Goal: Check status: Check status

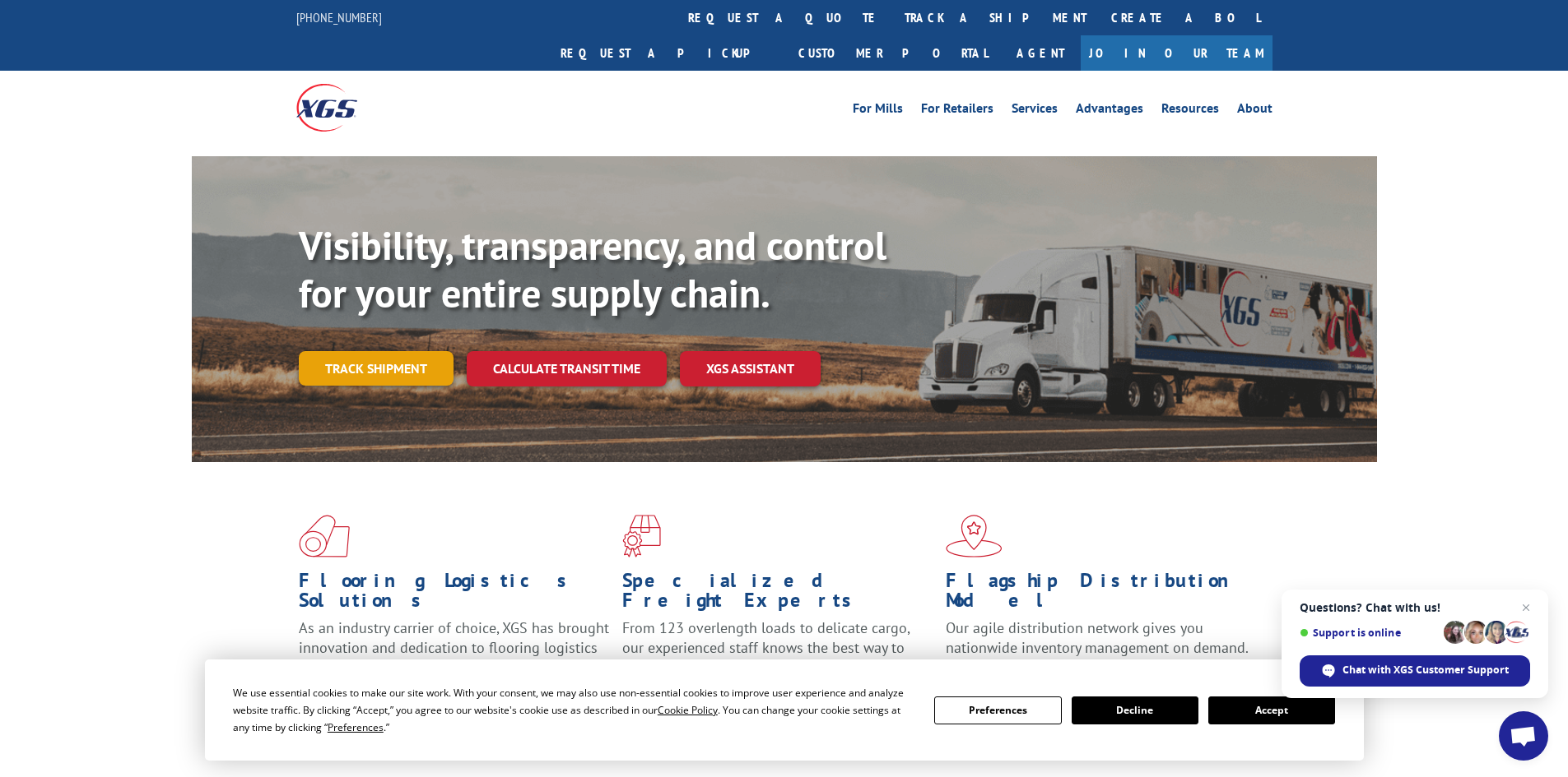
click at [417, 351] on link "Track shipment" at bounding box center [376, 368] width 155 height 34
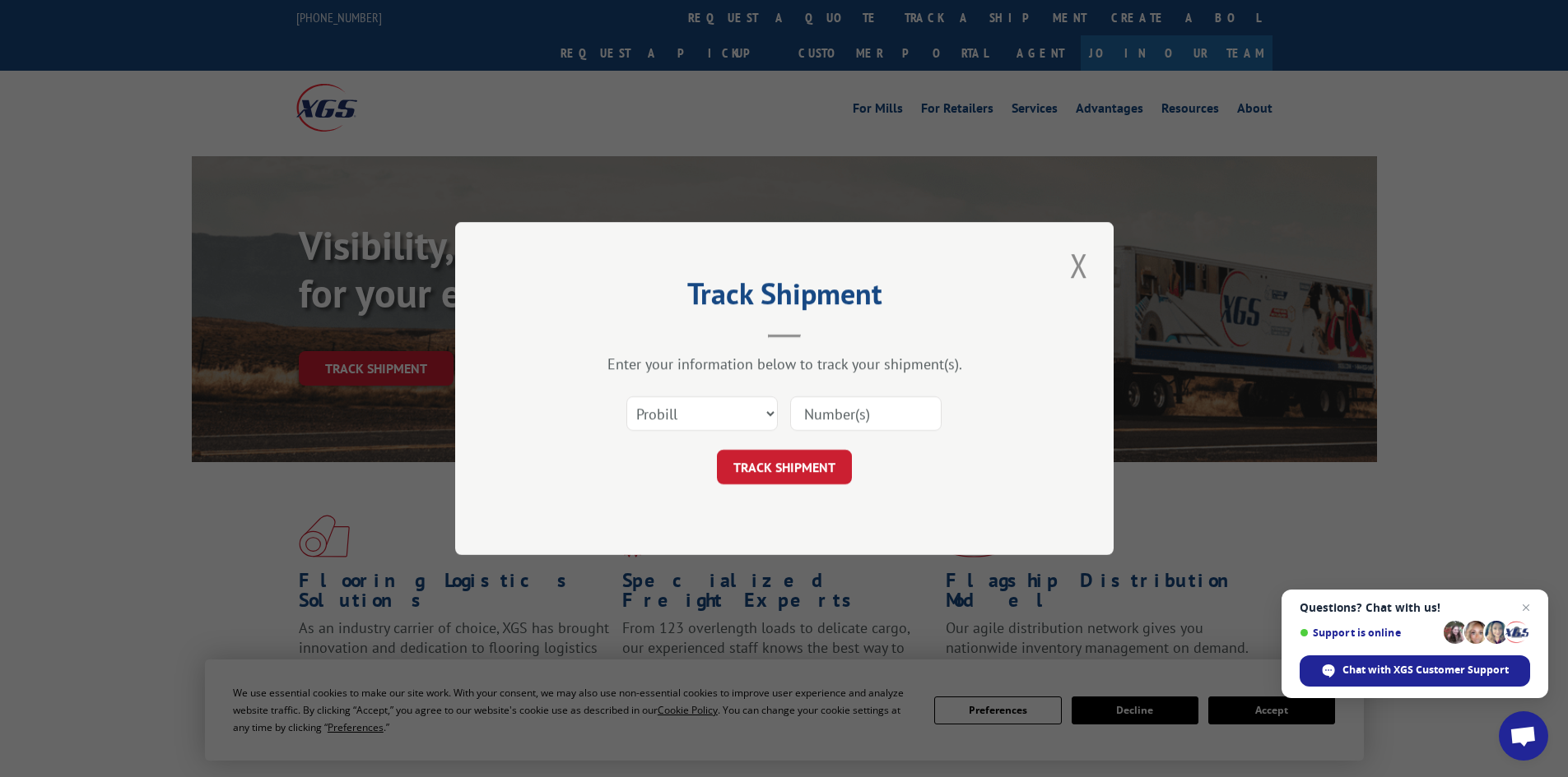
click at [877, 417] on input at bounding box center [866, 414] width 151 height 34
paste input "S226072l:"
type input "S226072l:"
click at [747, 419] on select "Select category... Probill BOL PO" at bounding box center [702, 414] width 151 height 34
select select "po"
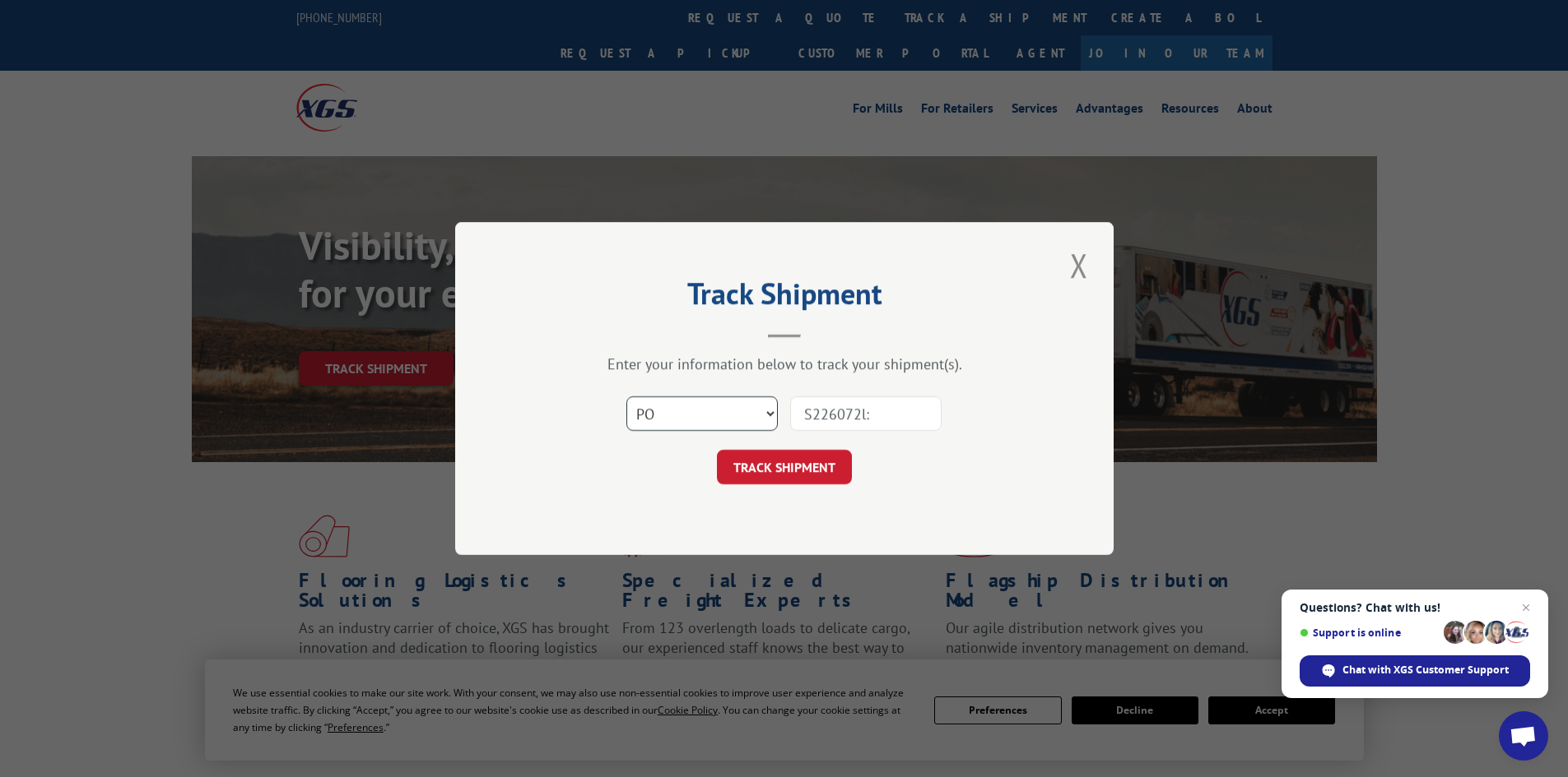
click at [626, 397] on select "Select category... Probill BOL PO" at bounding box center [702, 414] width 151 height 34
click at [699, 511] on div "Track Shipment Enter your information below to track your shipment(s). Select c…" at bounding box center [784, 388] width 659 height 334
click at [893, 407] on input "S226072l:" at bounding box center [866, 414] width 151 height 34
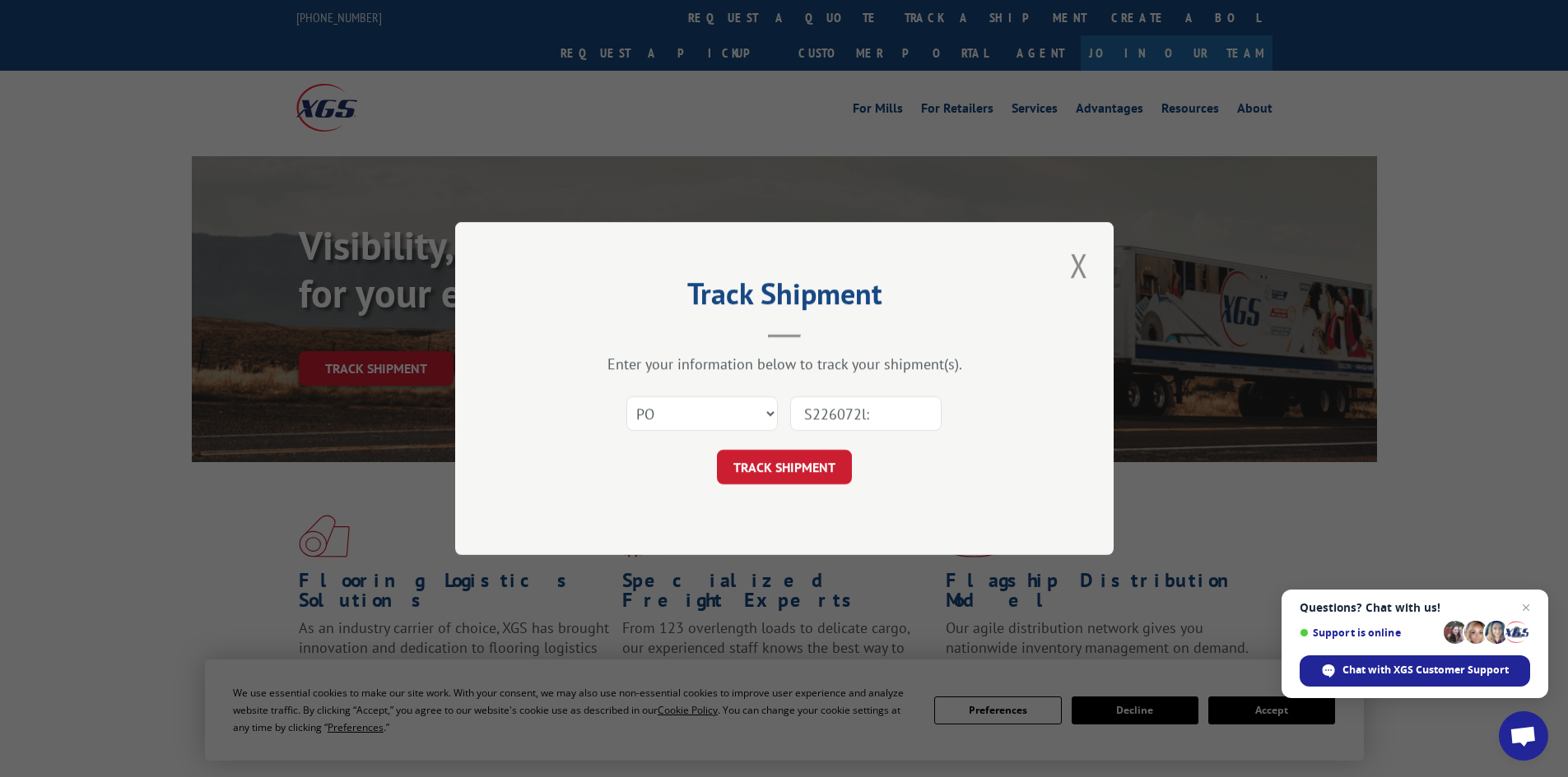
drag, startPoint x: 885, startPoint y: 427, endPoint x: 715, endPoint y: 418, distance: 170.2
click at [715, 418] on div "Select category... Probill BOL PO S226072l:" at bounding box center [784, 414] width 494 height 55
paste input
drag, startPoint x: 866, startPoint y: 422, endPoint x: 704, endPoint y: 423, distance: 162.0
click at [705, 424] on div "Select category... Probill BOL PO S226072l" at bounding box center [784, 414] width 494 height 55
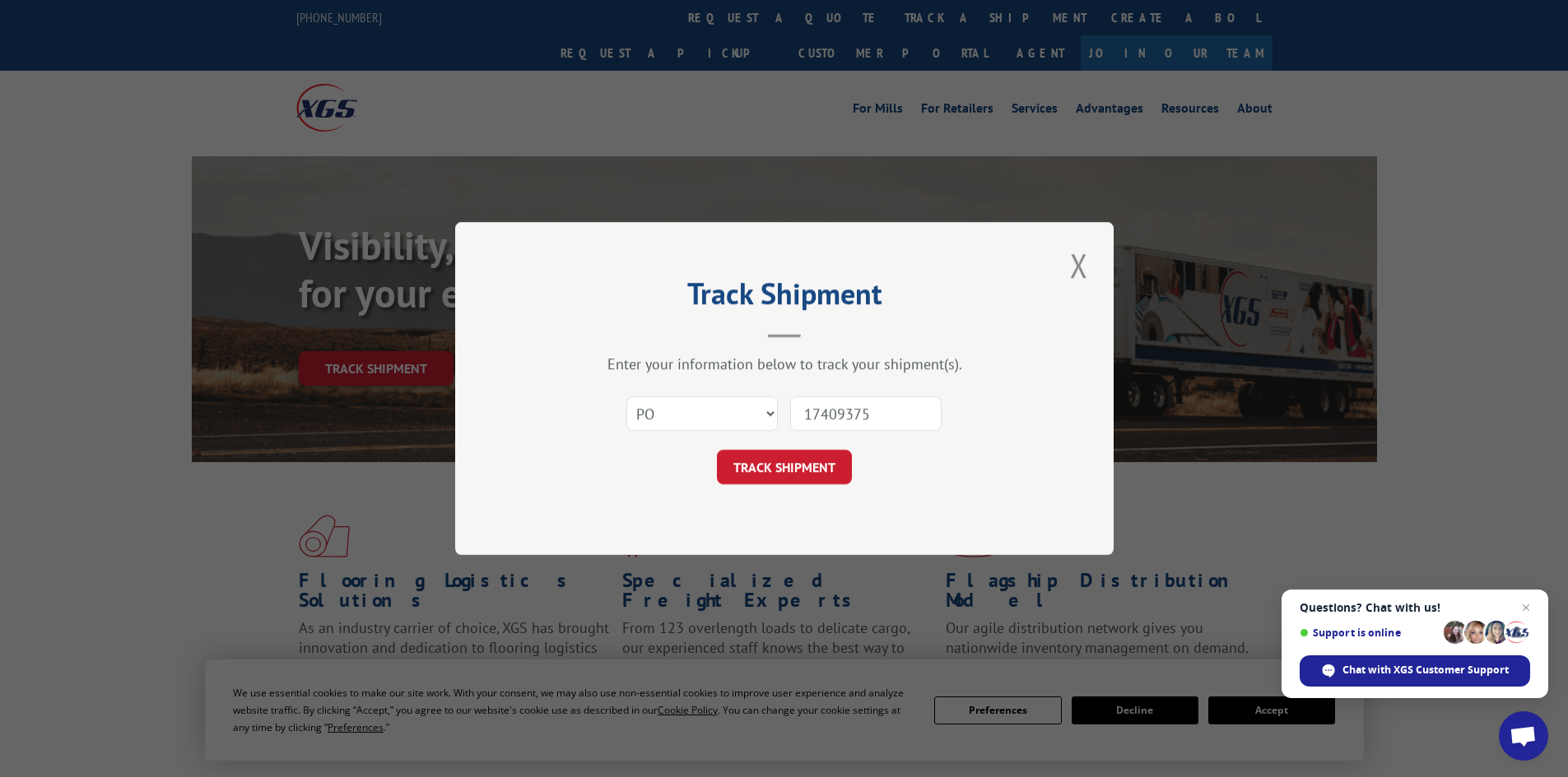
click at [887, 415] on input "17409375" at bounding box center [866, 414] width 151 height 34
type input "17409375"
click at [810, 472] on button "TRACK SHIPMENT" at bounding box center [784, 466] width 135 height 34
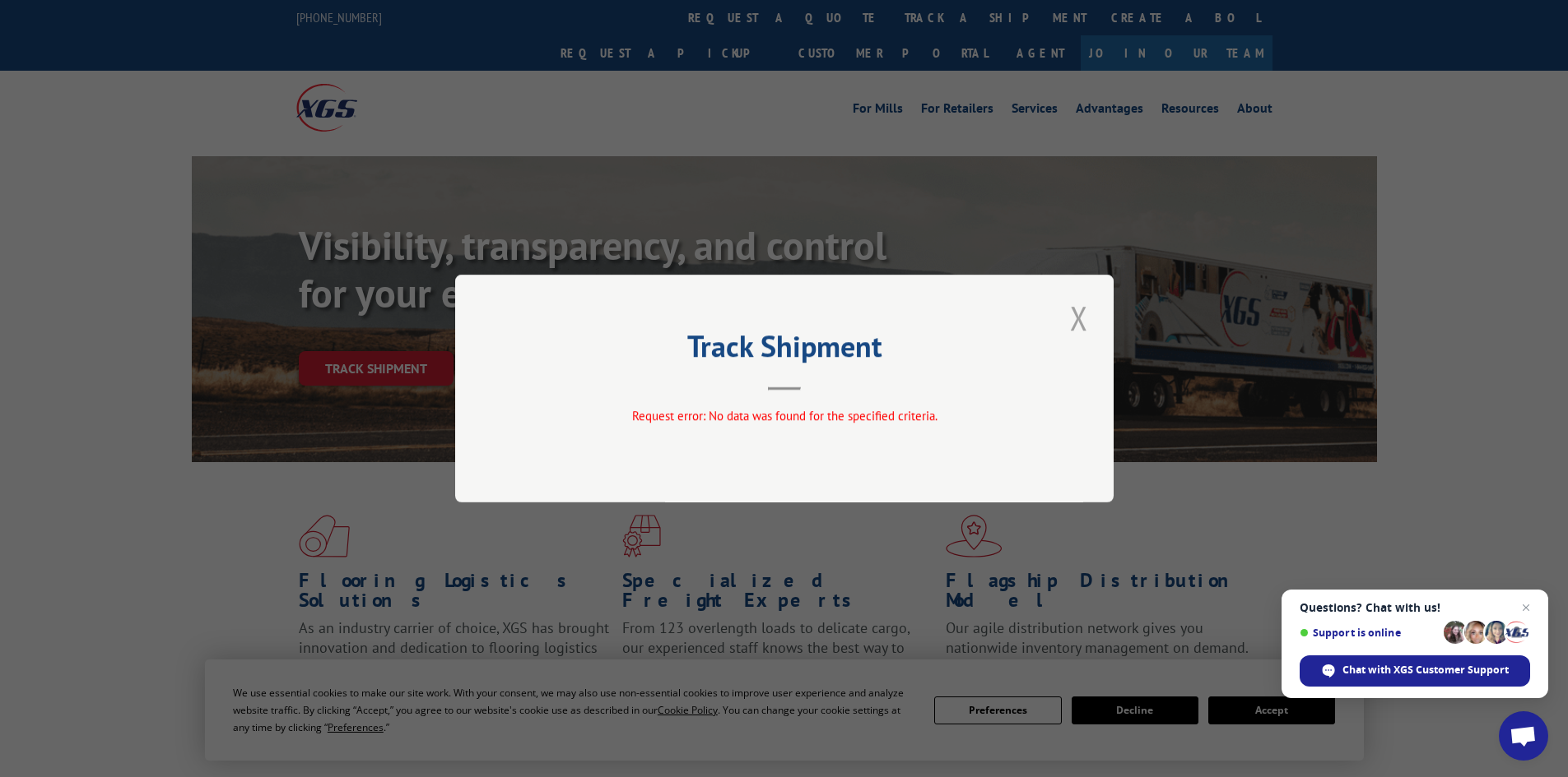
click at [1078, 315] on button "Close modal" at bounding box center [1079, 318] width 28 height 45
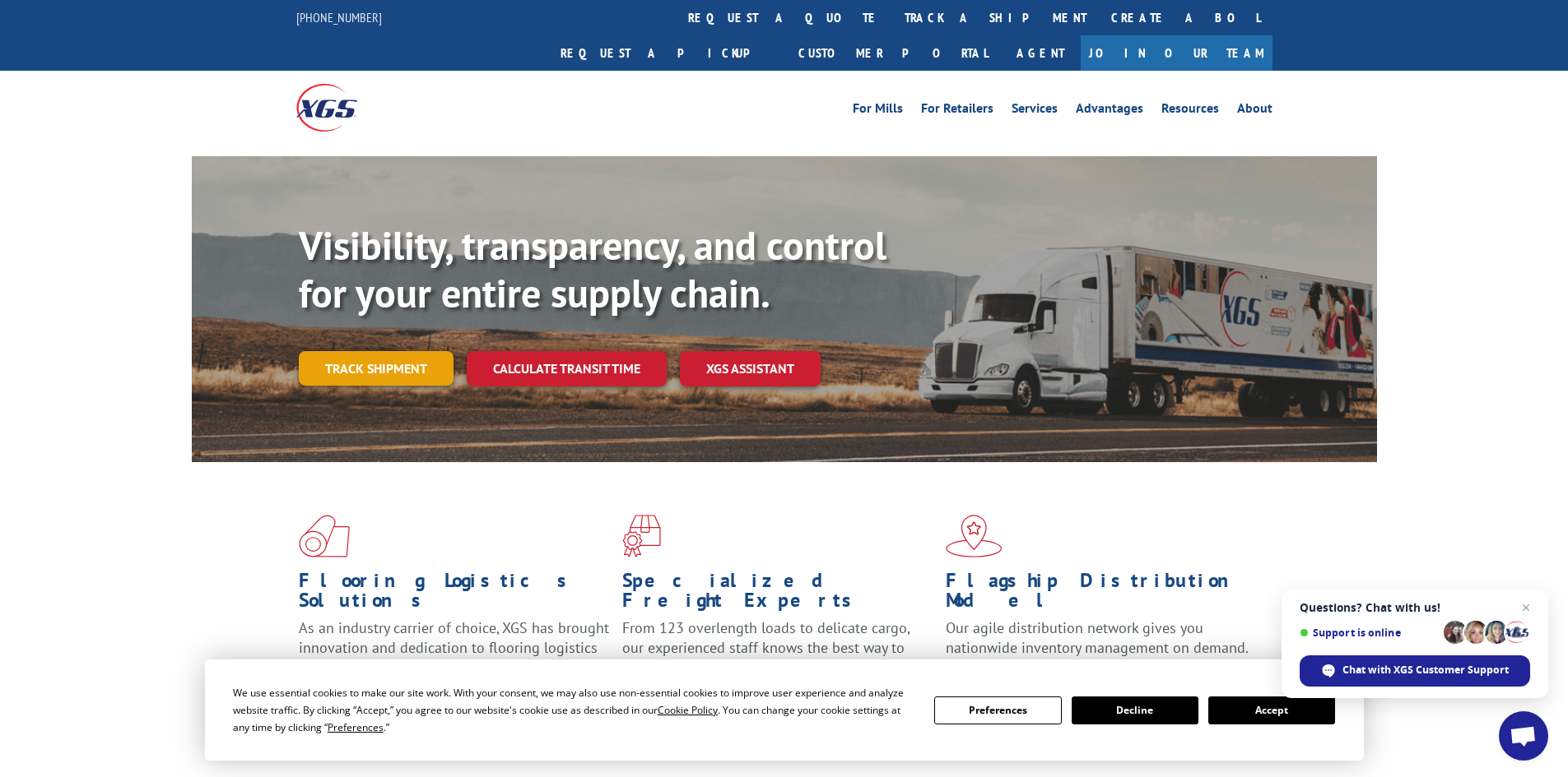
click at [409, 351] on link "Track shipment" at bounding box center [376, 368] width 155 height 34
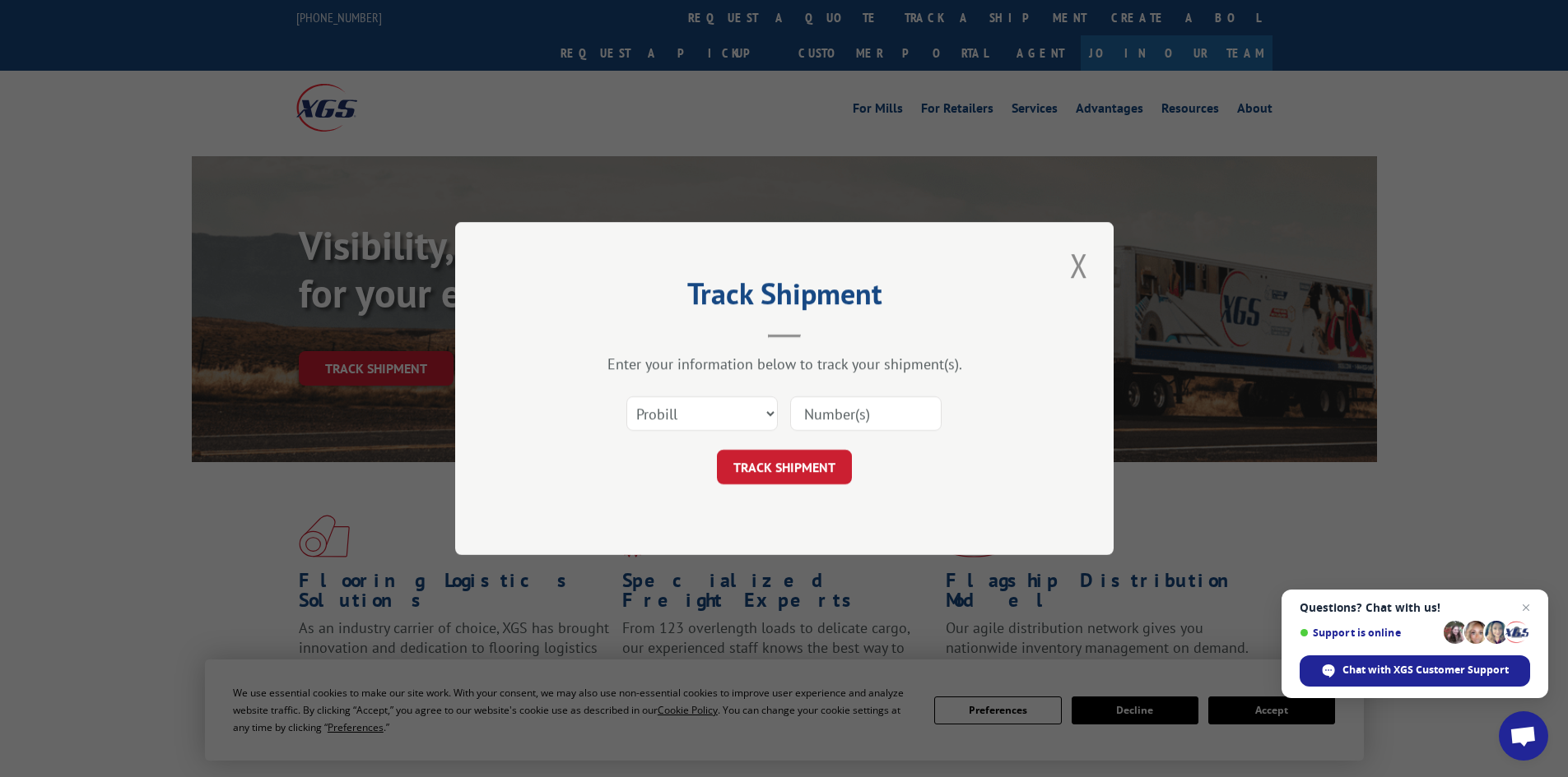
drag, startPoint x: 683, startPoint y: 371, endPoint x: 698, endPoint y: 399, distance: 31.8
click at [685, 378] on div "Enter your information below to track your shipment(s). Select category... Prob…" at bounding box center [784, 420] width 494 height 130
click at [702, 405] on select "Select category... Probill BOL PO" at bounding box center [702, 414] width 151 height 34
click at [670, 385] on div "Enter your information below to track your shipment(s). Select category... Prob…" at bounding box center [784, 420] width 494 height 130
click at [841, 422] on input at bounding box center [866, 414] width 151 height 34
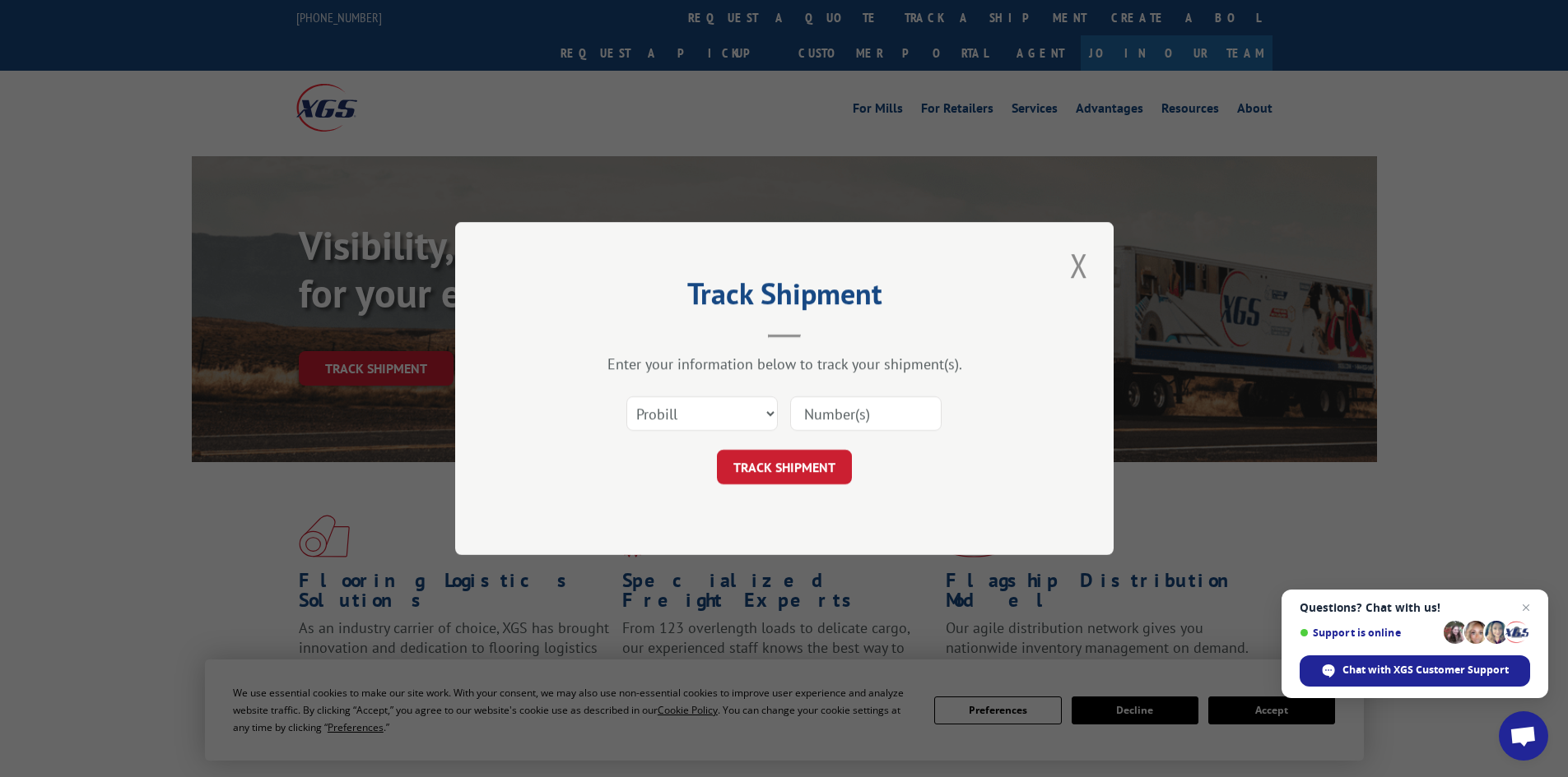
type input "17409375"
click at [784, 475] on button "TRACK SHIPMENT" at bounding box center [784, 466] width 135 height 34
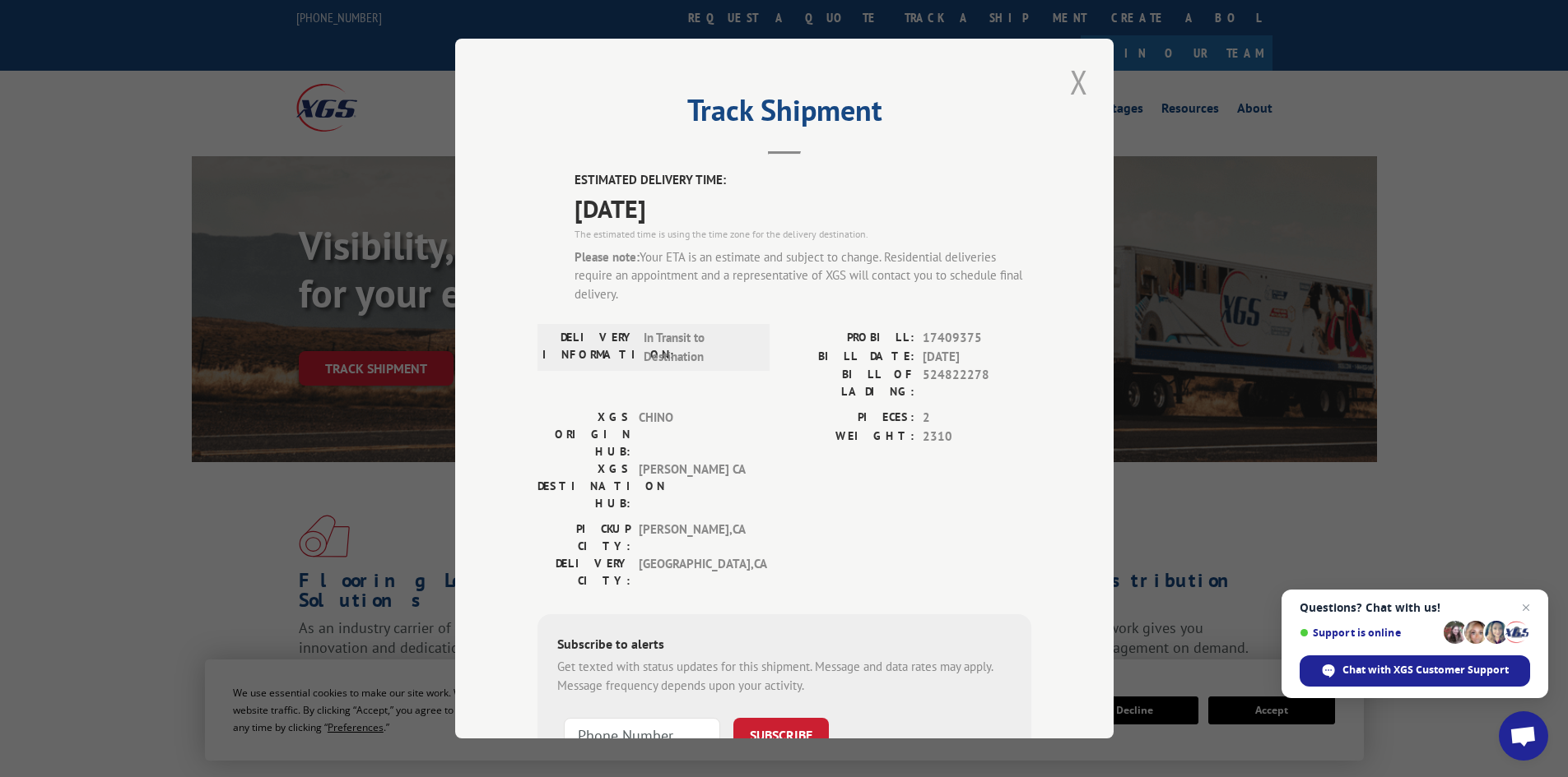
click at [1073, 95] on button "Close modal" at bounding box center [1079, 81] width 28 height 45
